Goal: Check status: Check status

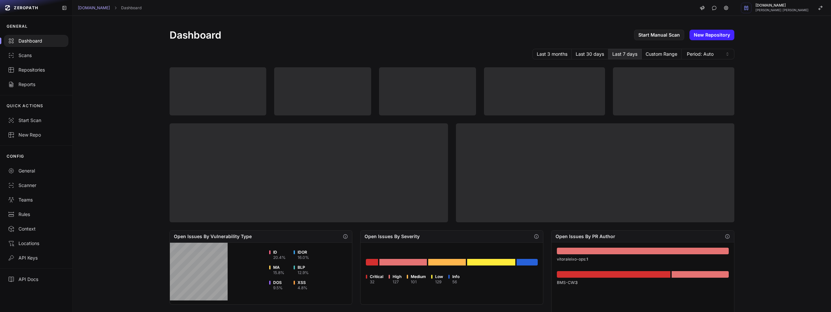
click at [122, 113] on div "Dashboard Start Manual Scan New Repository Last 3 months Last 30 days Last 7 da…" at bounding box center [452, 164] width 758 height 296
click at [34, 73] on div "Repositories" at bounding box center [36, 70] width 56 height 7
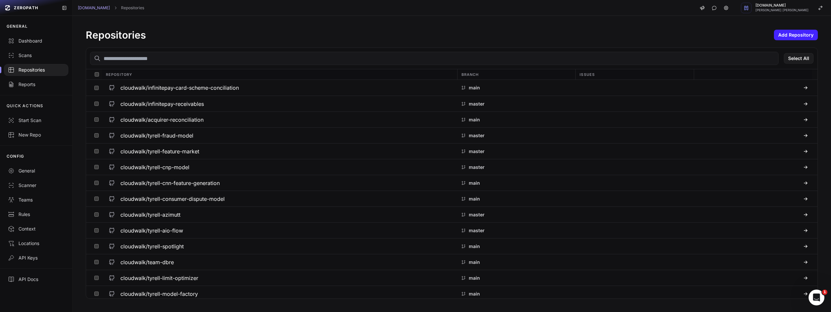
click at [177, 62] on input "text" at bounding box center [434, 58] width 689 height 13
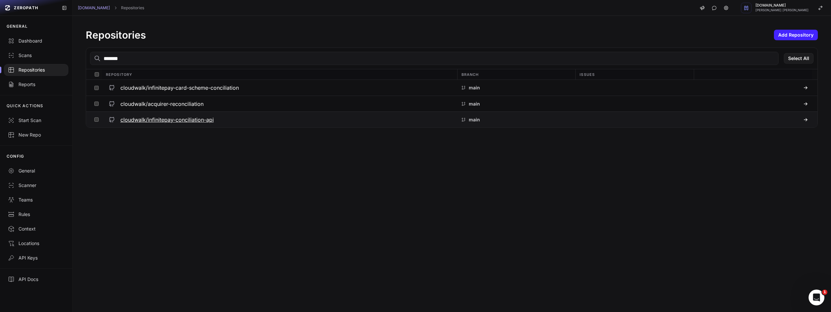
type input "*******"
click at [205, 120] on h3 "cloudwalk/infinitepay-conciliation-api" at bounding box center [166, 120] width 93 height 8
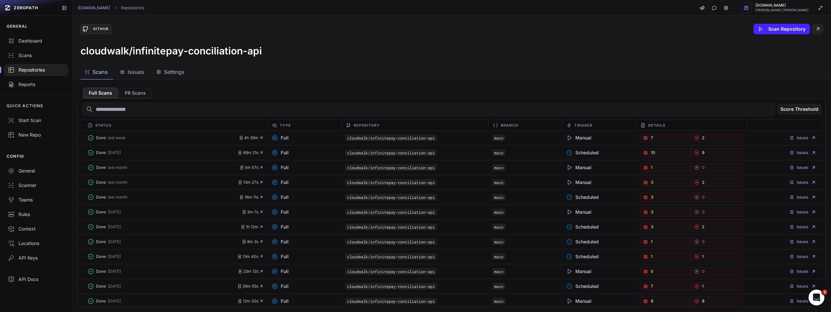
click at [152, 67] on button "Issues" at bounding box center [171, 72] width 38 height 15
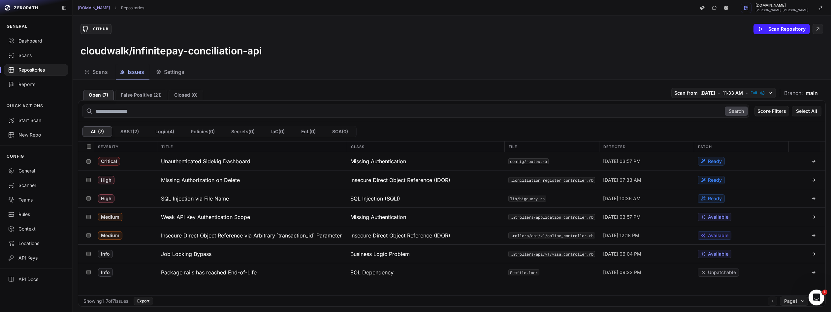
click at [544, 86] on div "Open ( 7 ) False Positive ( 21 ) Closed ( 0 ) Scan from [DATE] • 11:33 AM • Ful…" at bounding box center [452, 92] width 748 height 15
click at [382, 31] on div "GitHub Scan Repository" at bounding box center [452, 29] width 743 height 11
click at [566, 46] on div "cloudwalk/infinitepay-conciliation-api" at bounding box center [452, 51] width 743 height 12
